Goal: Ask a question

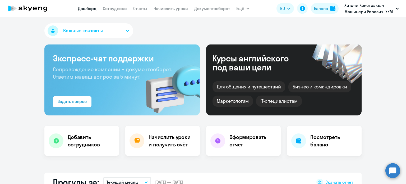
click at [396, 176] on circle at bounding box center [392, 170] width 15 height 15
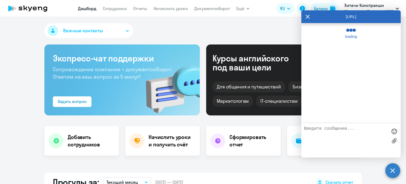
select select "30"
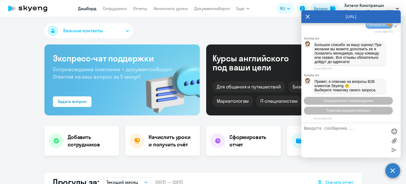
scroll to position [4143, 0]
click at [308, 16] on icon at bounding box center [308, 16] width 4 height 13
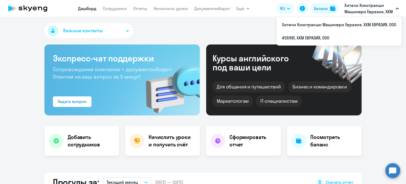
click at [362, 11] on p "Хитачи Констракшн Машинери Евразия, ХКМ ЕВРАЗИЯ, ООО" at bounding box center [368, 8] width 49 height 13
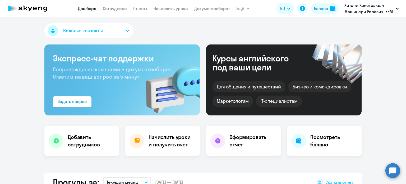
click at [306, 28] on div "Важные контакты" at bounding box center [202, 31] width 317 height 17
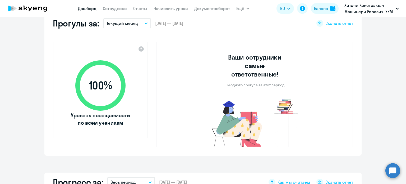
scroll to position [0, 0]
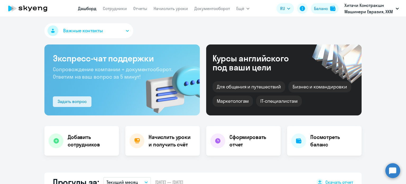
click at [81, 102] on div "Задать вопрос" at bounding box center [72, 101] width 29 height 6
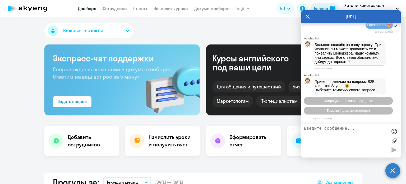
click at [330, 131] on textarea at bounding box center [346, 140] width 84 height 29
type textarea "["
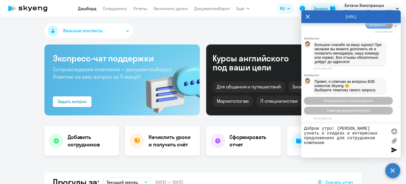
type textarea "Доброе утро! [PERSON_NAME] узнать о скидках и интересных предложениях для сотру…"
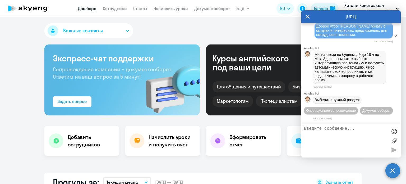
scroll to position [4257, 0]
click at [354, 107] on button "Операционное сопровождение" at bounding box center [331, 111] width 54 height 8
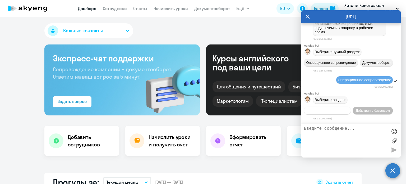
scroll to position [4306, 0]
click at [344, 129] on textarea at bounding box center [346, 140] width 84 height 29
type textarea "нет нужного"
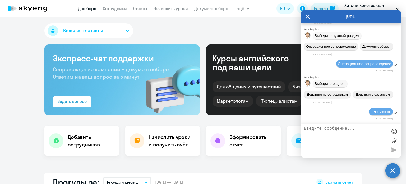
scroll to position [4190, 0]
drag, startPoint x: 348, startPoint y: 89, endPoint x: 316, endPoint y: 83, distance: 32.0
copy span "Доброе утро! [PERSON_NAME] узнать о скидках и интересных предложениях для сотру…"
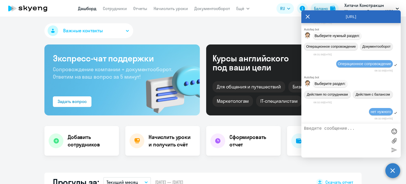
click at [342, 128] on textarea at bounding box center [346, 140] width 84 height 29
paste textarea "Доброе утро! [PERSON_NAME] узнать о скидках и интересных предложениях для сотру…"
type textarea "Доброе утро! [PERSON_NAME] узнать о скидках и интересных предложениях для сотру…"
